Goal: Information Seeking & Learning: Learn about a topic

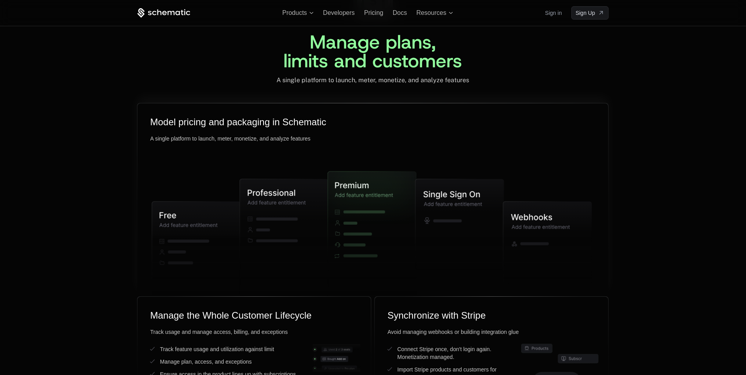
scroll to position [1458, 0]
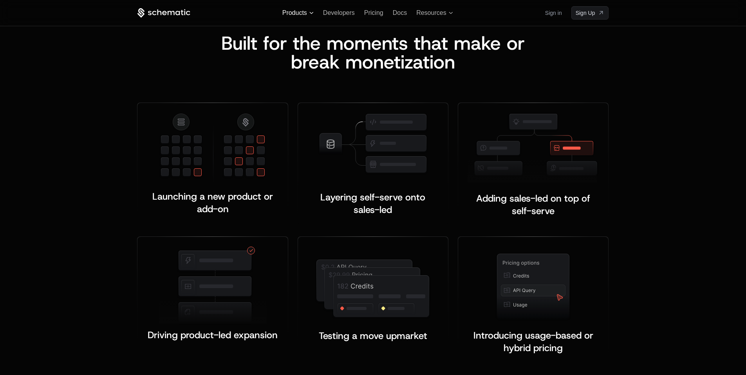
click at [310, 13] on icon at bounding box center [311, 13] width 4 height 2
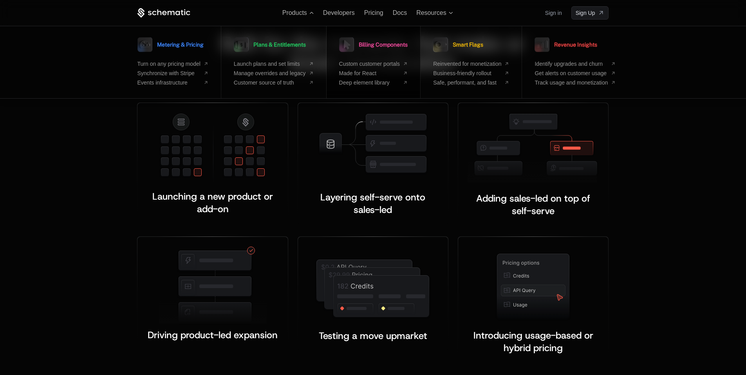
click at [379, 44] on span "Billing Components" at bounding box center [383, 44] width 49 height 5
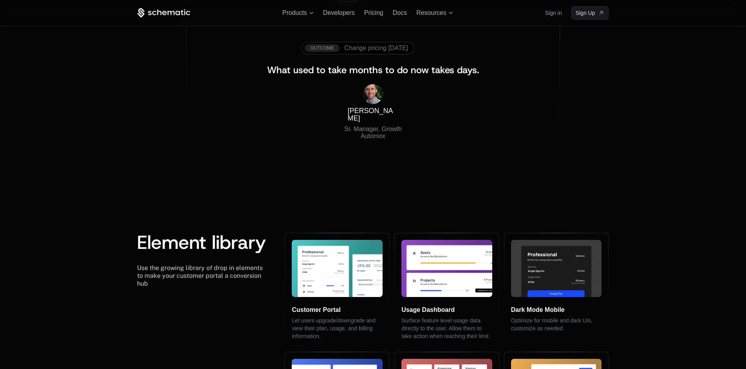
scroll to position [1267, 0]
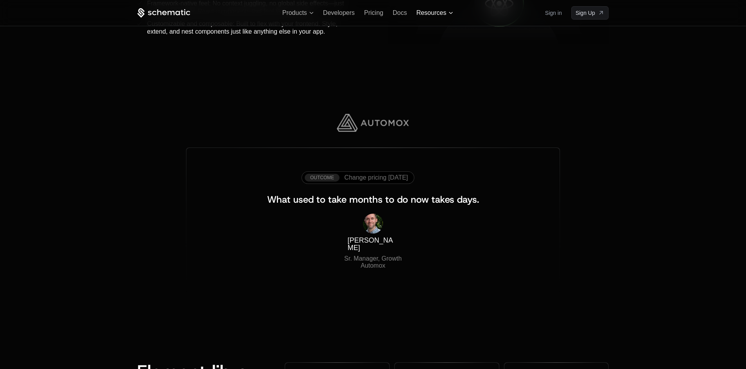
click at [431, 12] on span "Resources" at bounding box center [431, 12] width 30 height 7
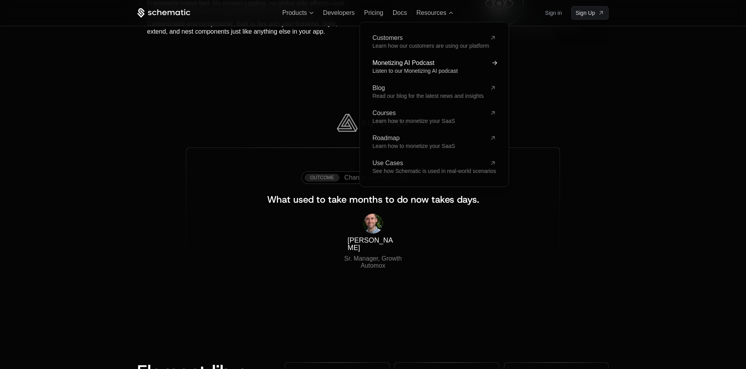
click at [415, 65] on span "Monetizing AI Podcast" at bounding box center [429, 63] width 114 height 6
click at [494, 63] on icon at bounding box center [494, 62] width 5 height 5
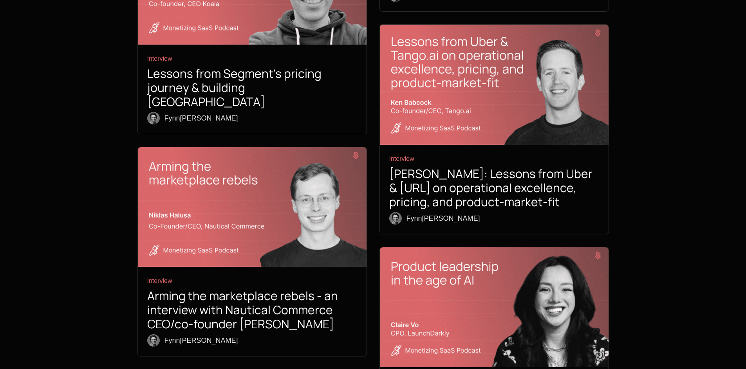
scroll to position [2965, 0]
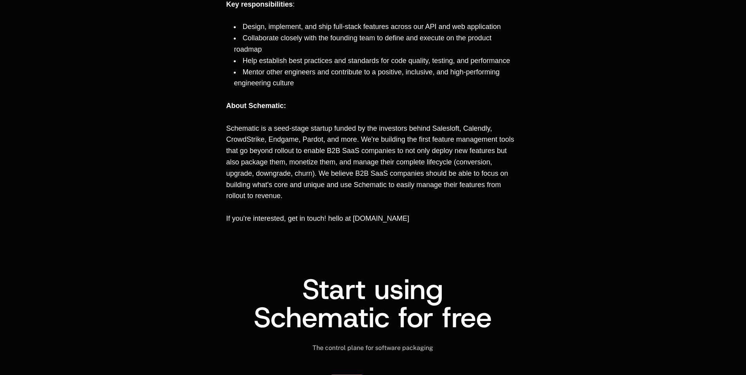
scroll to position [643, 0]
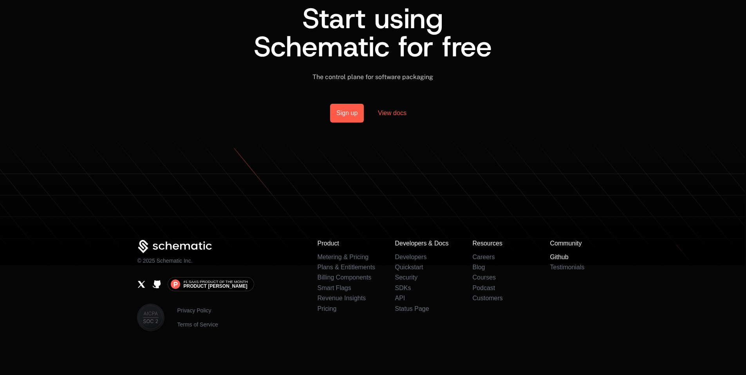
click at [564, 260] on link "Github" at bounding box center [559, 257] width 18 height 7
